Goal: Transaction & Acquisition: Obtain resource

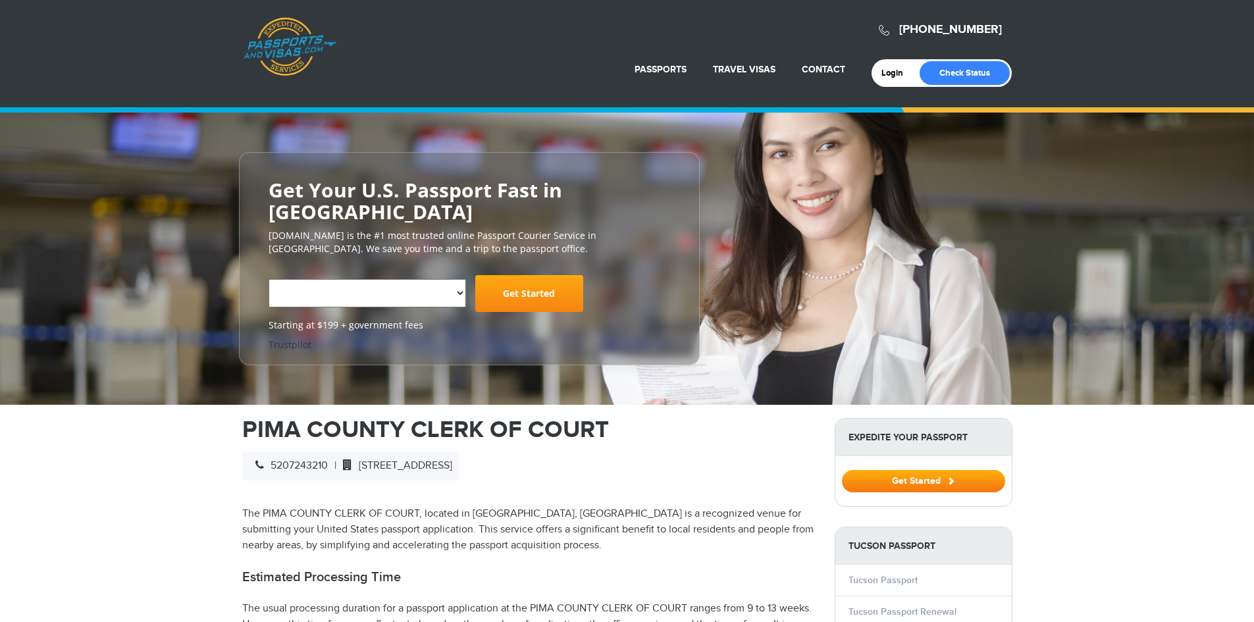
select select "**********"
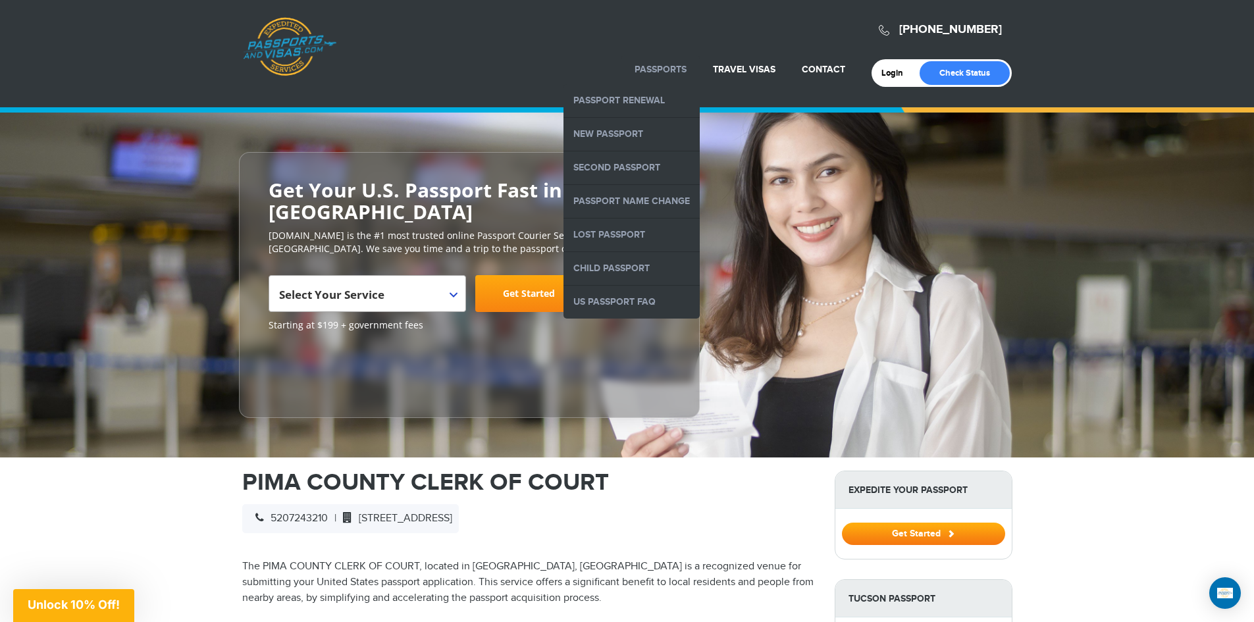
click at [660, 72] on link "Passports" at bounding box center [661, 69] width 52 height 11
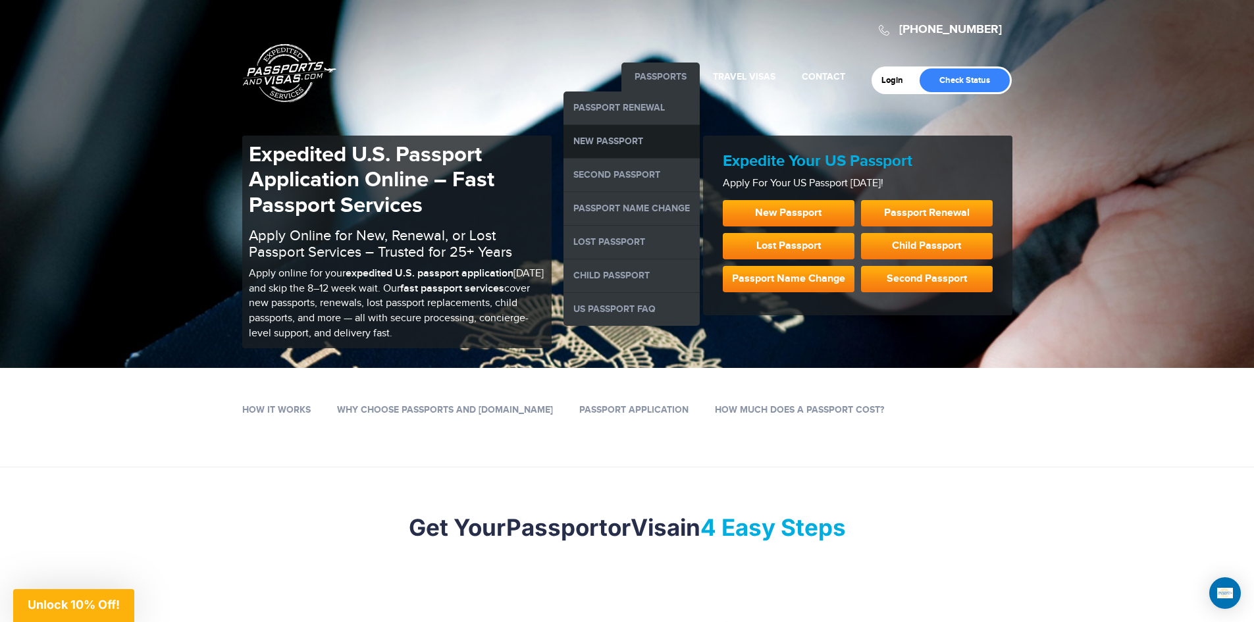
click at [596, 137] on link "New Passport" at bounding box center [632, 141] width 136 height 33
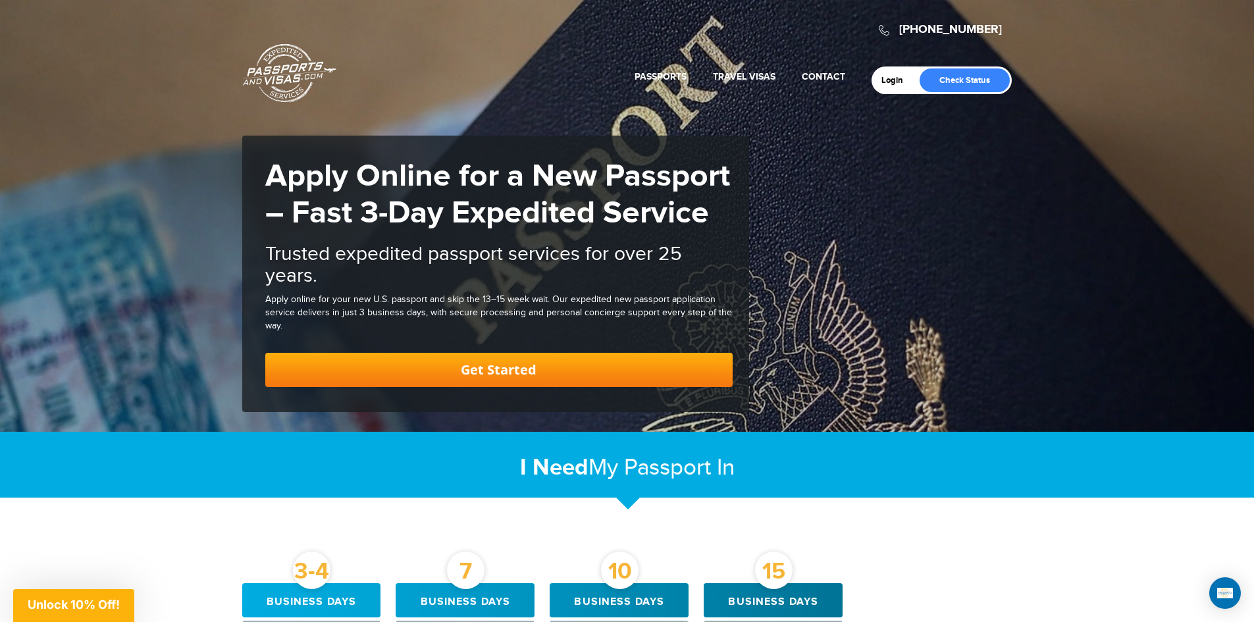
click at [1108, 461] on div "I Need My Passport In New Passport In" at bounding box center [627, 465] width 1254 height 66
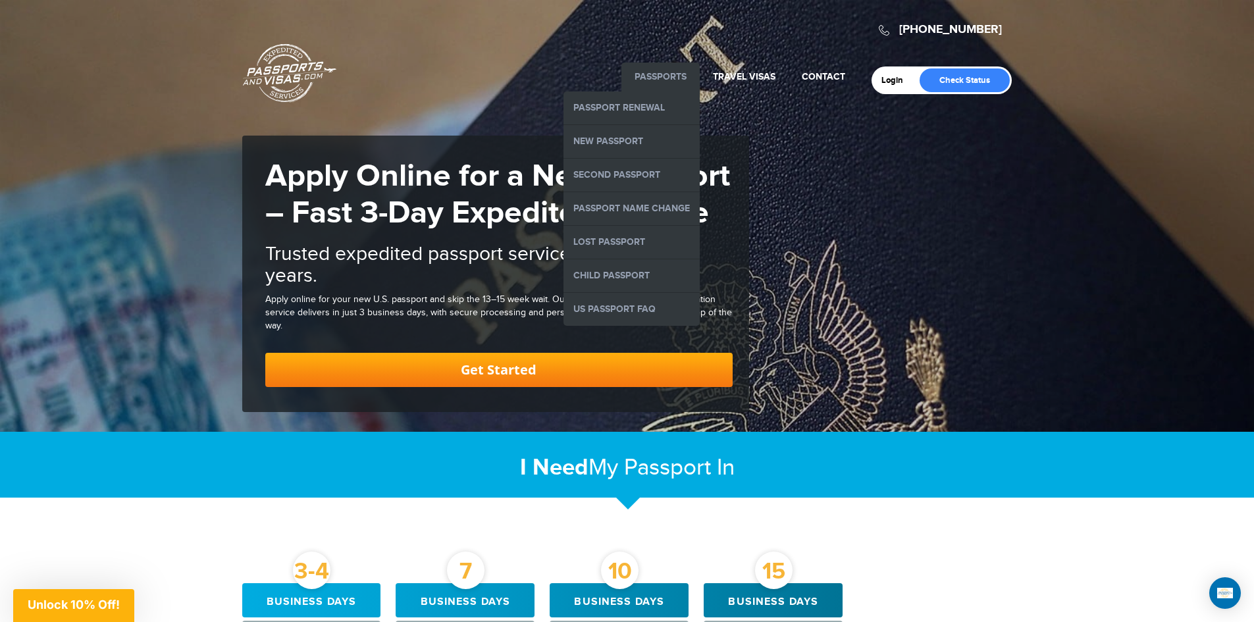
click at [664, 74] on link "Passports" at bounding box center [661, 76] width 52 height 11
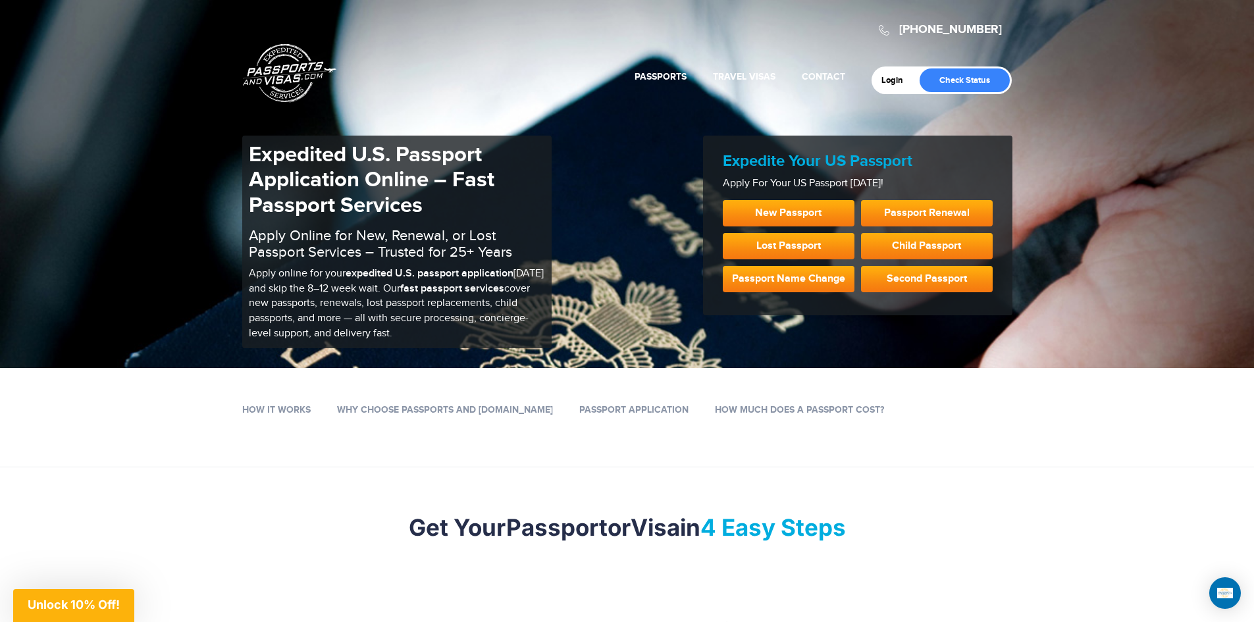
click at [1179, 110] on div "800-860-8610 Passports & Visas.com Login Check Status Passports Passport Renewa…" at bounding box center [627, 184] width 1254 height 368
click at [909, 221] on link "Passport Renewal" at bounding box center [927, 213] width 132 height 26
click at [915, 217] on link "Passport Renewal" at bounding box center [927, 213] width 132 height 26
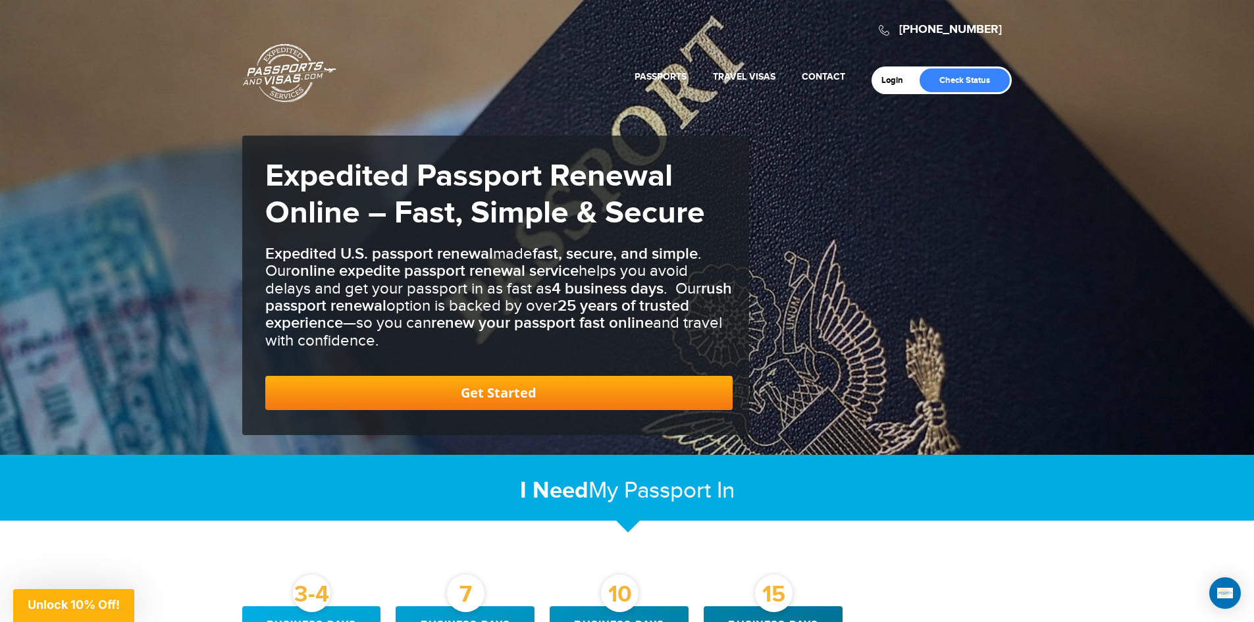
click at [0, 16] on header "800-860-8610 Passports & Visas.com Login Check Status Passports Passport Renewa…" at bounding box center [627, 50] width 1254 height 101
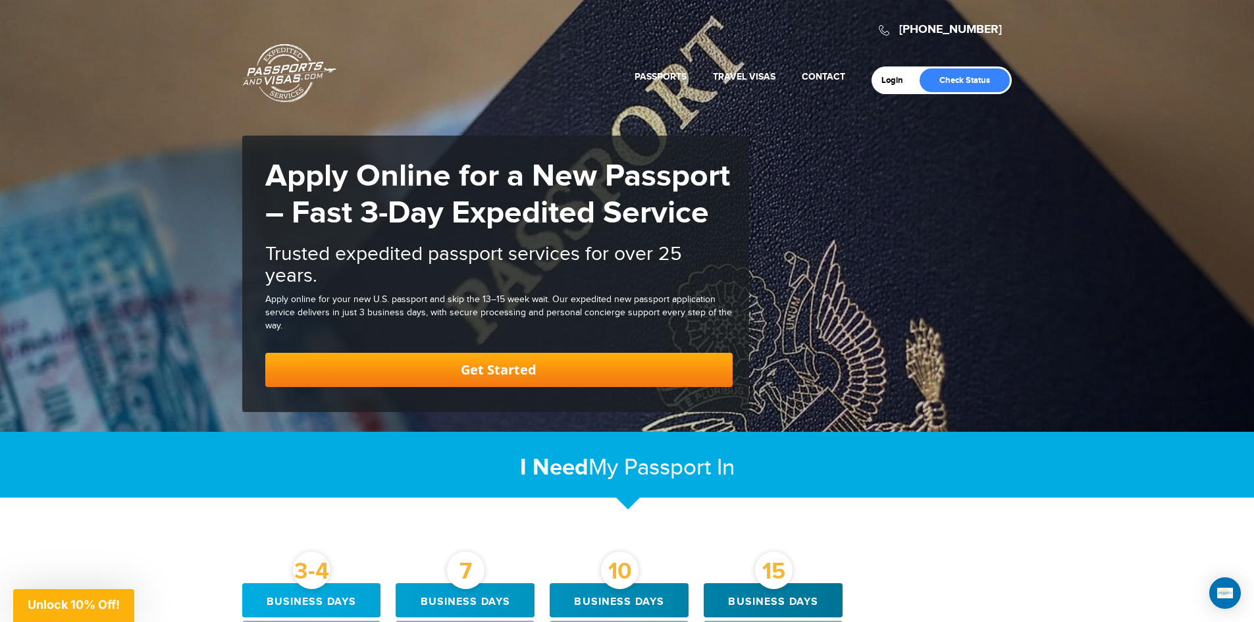
click at [140, 147] on div "800-860-8610 Passports & Visas.com Login Check Status Passports Passport Renewa…" at bounding box center [627, 216] width 1254 height 432
